Goal: Task Accomplishment & Management: Use online tool/utility

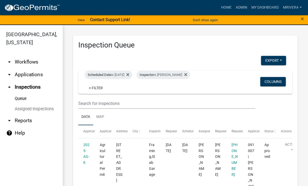
click at [127, 73] on div "Scheduled Date is [DATE]" at bounding box center [109, 75] width 48 height 8
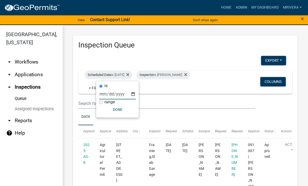
click at [124, 89] on input "[DATE]" at bounding box center [117, 94] width 37 height 11
type input "[DATE]"
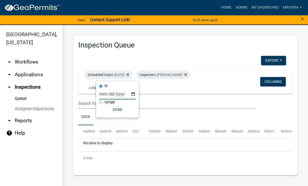
click at [120, 110] on button "Done" at bounding box center [117, 109] width 37 height 9
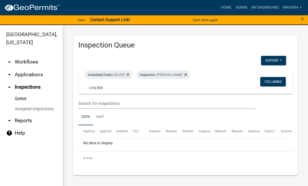
click at [175, 77] on div "Inspector is [PERSON_NAME]" at bounding box center [164, 75] width 54 height 8
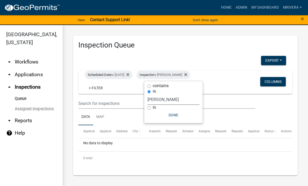
click at [179, 97] on select "Select an option None [PERSON_NAME] [PERSON_NAME] [PERSON_NAME] Quistan [PERSON…" at bounding box center [174, 99] width 52 height 11
select select "a0ea4169-8540-4a2c-b9f4-cf4c1ffdeb95"
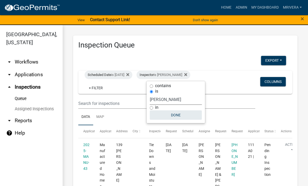
click at [189, 113] on button "Done" at bounding box center [176, 114] width 52 height 9
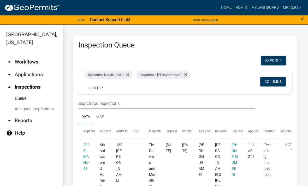
click at [172, 76] on div "Inspector is [PERSON_NAME]" at bounding box center [164, 75] width 54 height 8
select select "a0ea4169-8540-4a2c-b9f4-cf4c1ffdeb95"
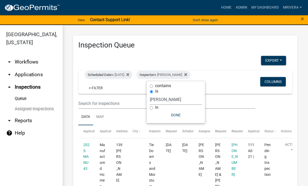
click at [123, 75] on div "Scheduled Date is [DATE]" at bounding box center [109, 75] width 48 height 8
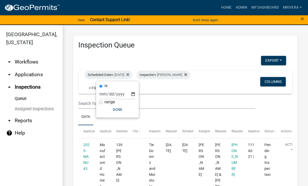
click at [123, 75] on div "Scheduled Date is [DATE]" at bounding box center [109, 75] width 48 height 8
click at [121, 79] on div "Scheduled Date is [DATE]" at bounding box center [109, 75] width 48 height 8
click at [126, 75] on div "Scheduled Date is [DATE]" at bounding box center [109, 75] width 48 height 8
click at [123, 75] on div "Scheduled Date is [DATE]" at bounding box center [109, 75] width 48 height 8
click at [126, 93] on input "[DATE]" at bounding box center [117, 94] width 37 height 11
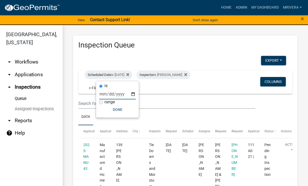
type input "[DATE]"
click at [116, 108] on button "Done" at bounding box center [117, 109] width 37 height 9
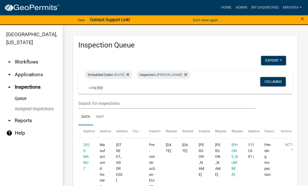
click at [175, 74] on div "Inspector is [PERSON_NAME]" at bounding box center [164, 75] width 54 height 8
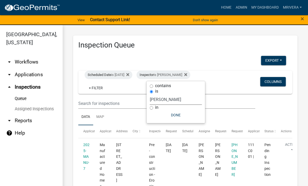
click at [180, 103] on select "Select an option None [PERSON_NAME] [PERSON_NAME] [PERSON_NAME] Quistan [PERSON…" at bounding box center [176, 99] width 52 height 11
select select "07642ab0-564c-47bb-824b-0ccf2da83593"
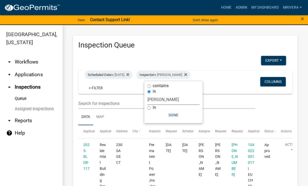
click at [178, 117] on button "Done" at bounding box center [174, 114] width 52 height 9
